Goal: Task Accomplishment & Management: Complete application form

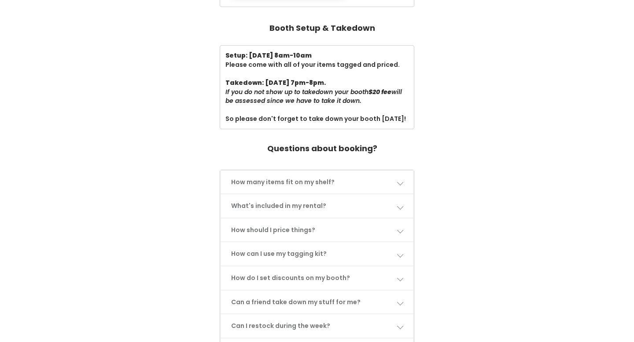
scroll to position [301, 0]
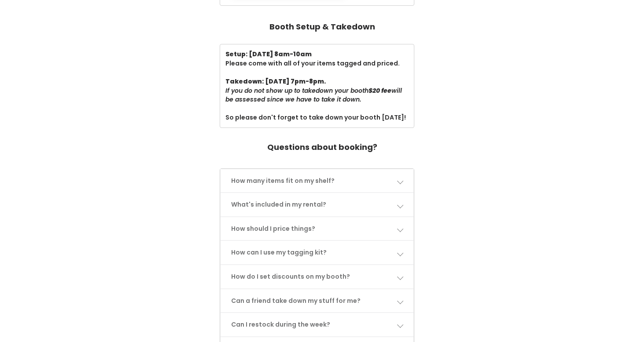
click at [332, 175] on link "How many items fit on my shelf?" at bounding box center [316, 180] width 193 height 23
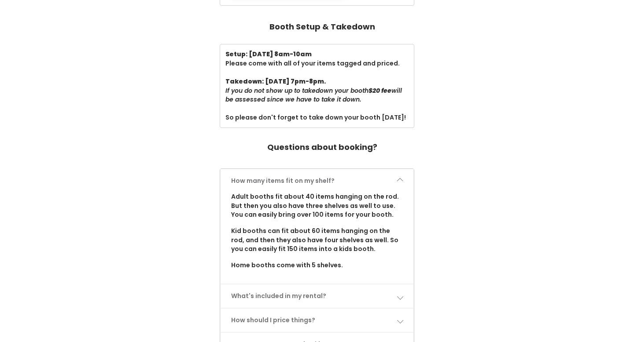
click at [332, 175] on link "How many items fit on my shelf?" at bounding box center [316, 180] width 193 height 23
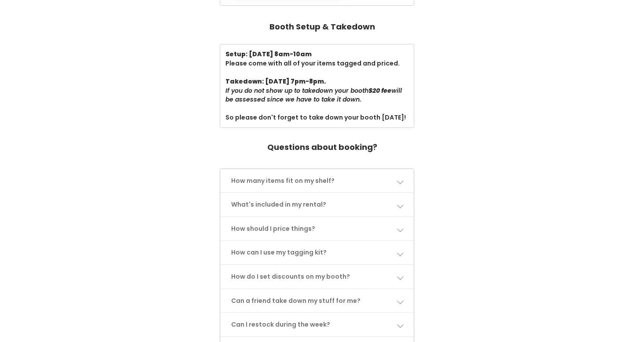
click at [332, 175] on link "How many items fit on my shelf?" at bounding box center [316, 180] width 193 height 23
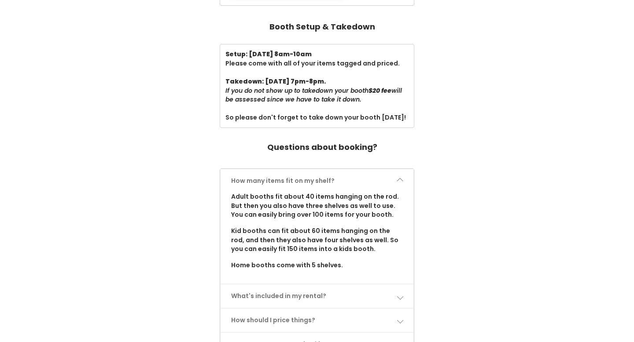
click at [332, 175] on link "How many items fit on my shelf?" at bounding box center [316, 180] width 193 height 23
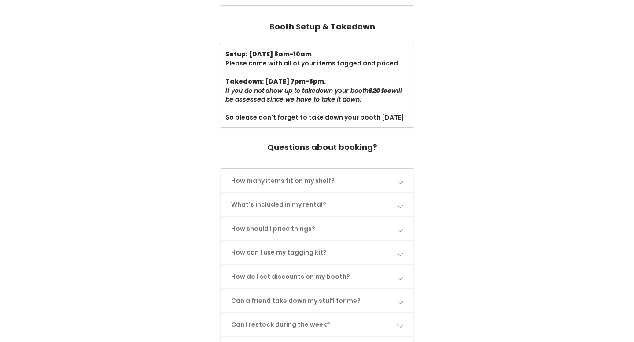
click at [342, 193] on link "What's included in my rental?" at bounding box center [316, 204] width 193 height 23
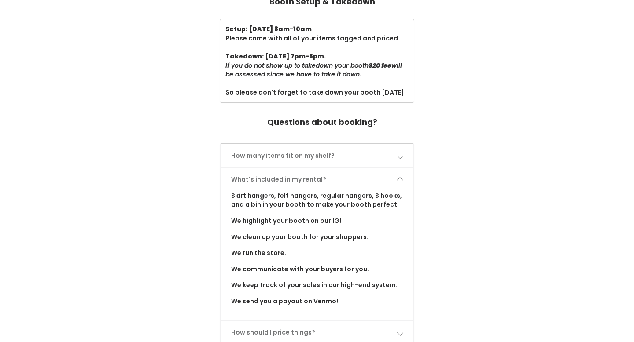
scroll to position [359, 0]
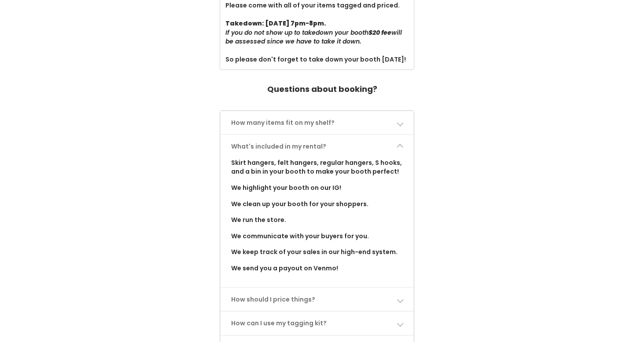
click at [347, 138] on link "What's included in my rental?" at bounding box center [316, 146] width 193 height 23
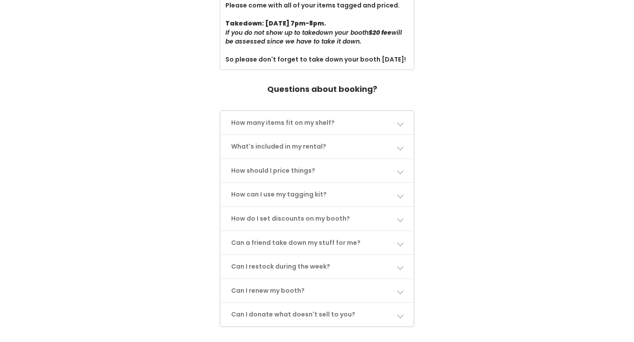
click at [344, 162] on link "How should I price things?" at bounding box center [316, 170] width 193 height 23
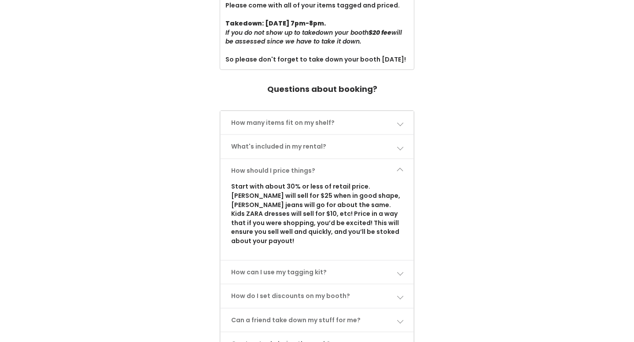
click at [345, 160] on link "How should I price things?" at bounding box center [316, 170] width 193 height 23
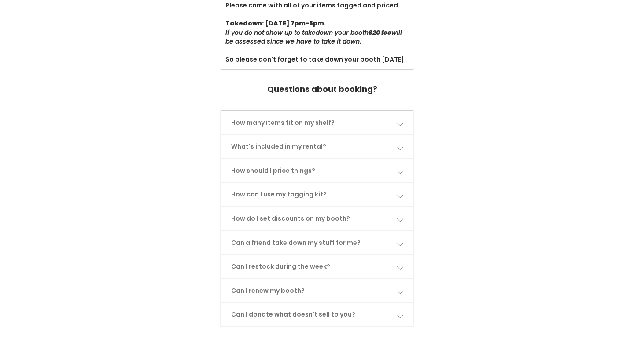
click at [364, 235] on link "Can a friend take down my stuff for me?" at bounding box center [316, 242] width 193 height 23
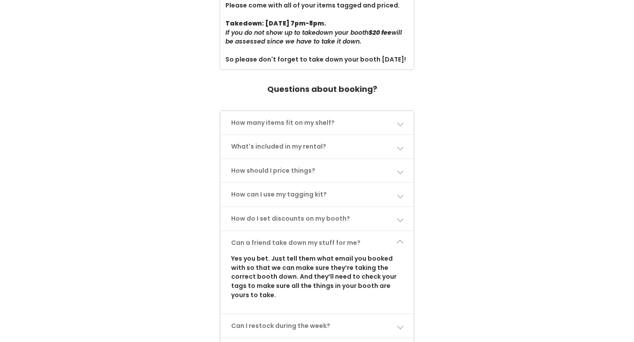
click at [364, 235] on link "Can a friend take down my stuff for me?" at bounding box center [316, 242] width 193 height 23
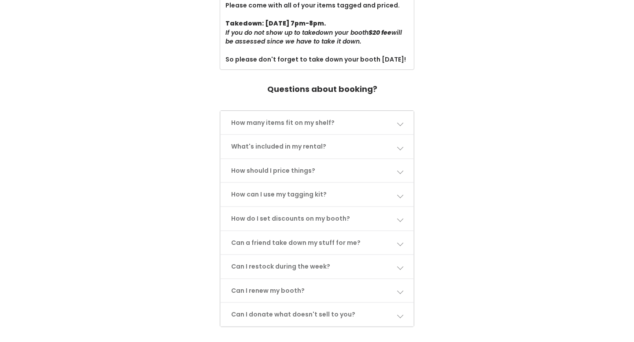
click at [366, 212] on link "How do I set discounts on my booth?" at bounding box center [316, 218] width 193 height 23
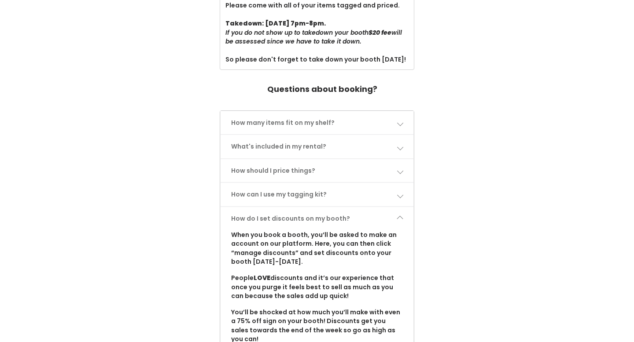
click at [365, 212] on link "How do I set discounts on my booth?" at bounding box center [316, 218] width 193 height 23
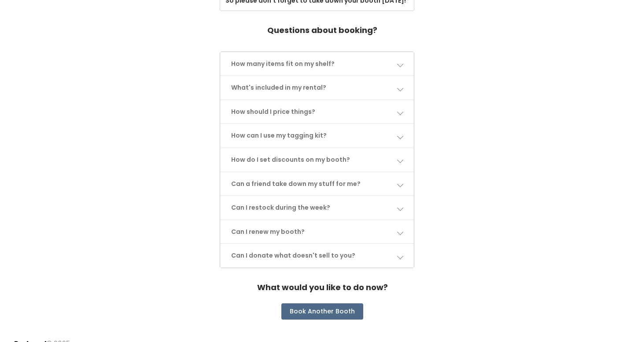
scroll to position [419, 0]
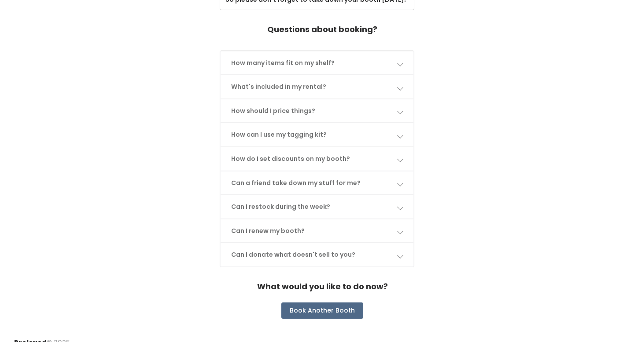
click at [362, 220] on link "Can I renew my booth?" at bounding box center [316, 231] width 193 height 23
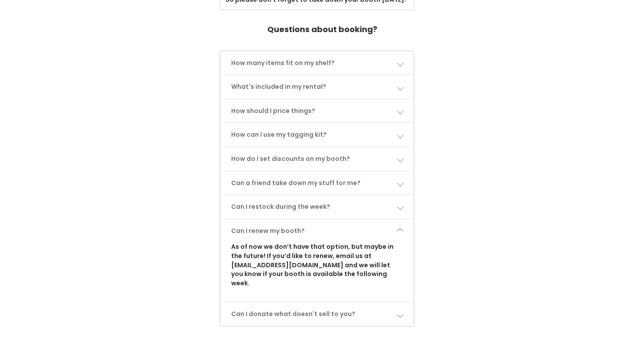
click at [362, 220] on link "Can I renew my booth?" at bounding box center [316, 231] width 193 height 23
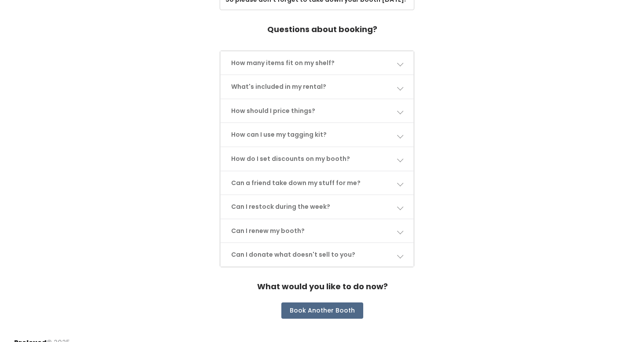
click at [364, 247] on link "Can I donate what doesn't sell to you?" at bounding box center [316, 254] width 193 height 23
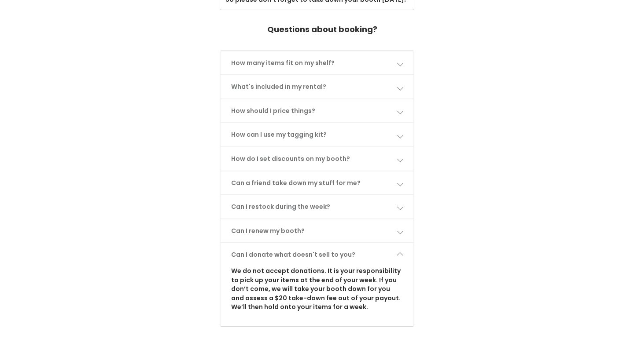
click at [364, 247] on link "Can I donate what doesn't sell to you?" at bounding box center [316, 254] width 193 height 23
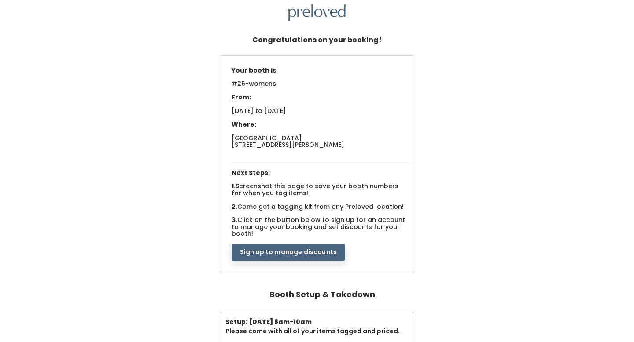
scroll to position [33, 0]
click at [323, 251] on button "Sign up to manage discounts" at bounding box center [288, 253] width 114 height 17
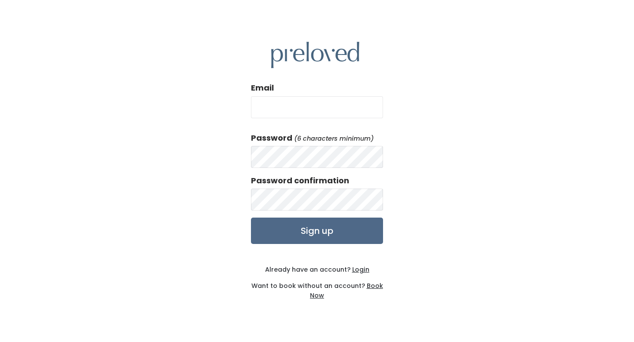
click at [304, 103] on input "Email" at bounding box center [317, 107] width 132 height 22
click at [316, 111] on input "Email" at bounding box center [317, 107] width 132 height 22
type input "drcatferris@gmail.com"
click at [342, 228] on input "Sign up" at bounding box center [317, 231] width 132 height 26
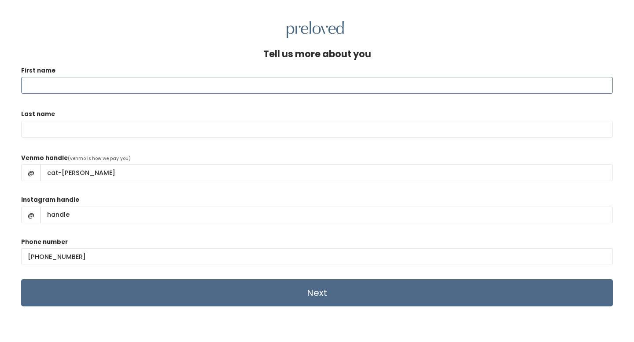
click at [206, 81] on input "First name" at bounding box center [316, 85] width 591 height 17
type input "Cat"
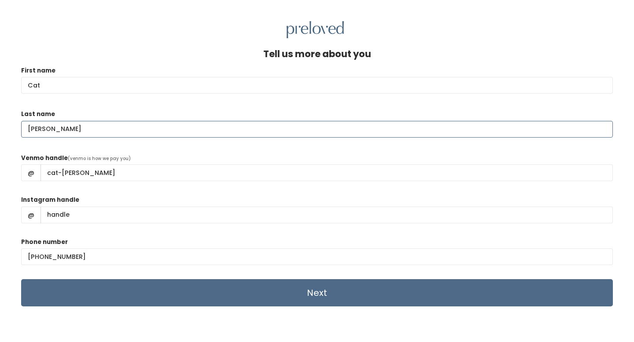
type input "Ferris"
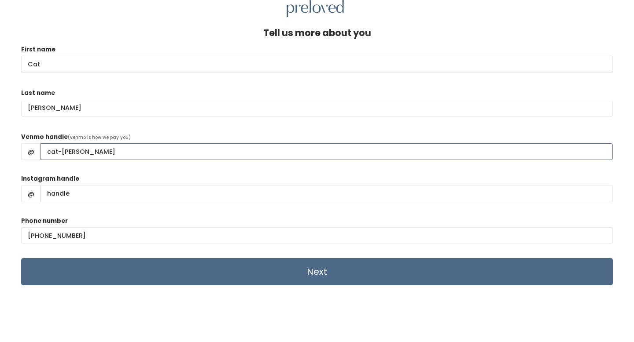
scroll to position [24, 0]
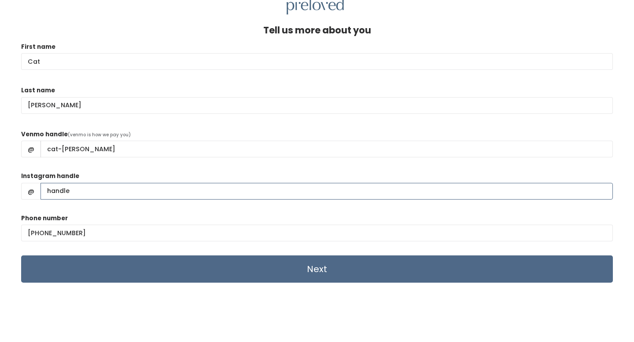
click at [94, 191] on input "Instagram handle" at bounding box center [326, 191] width 572 height 17
type input "C"
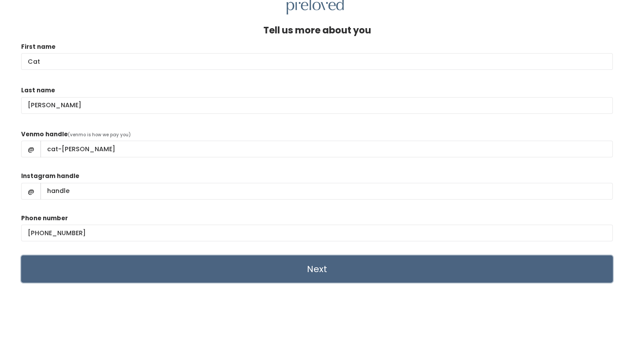
click at [158, 276] on input "Next" at bounding box center [316, 269] width 591 height 27
